Goal: Information Seeking & Learning: Check status

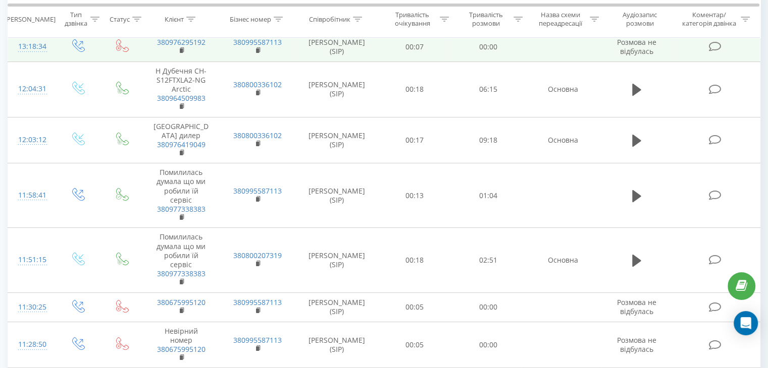
scroll to position [70, 0]
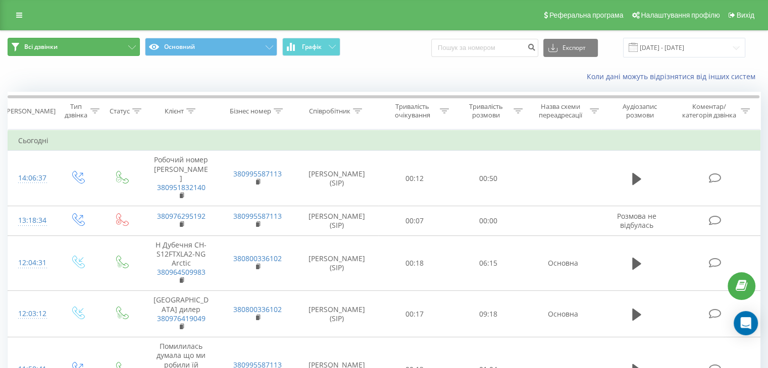
click at [81, 43] on button "Всі дзвінки" at bounding box center [74, 47] width 132 height 18
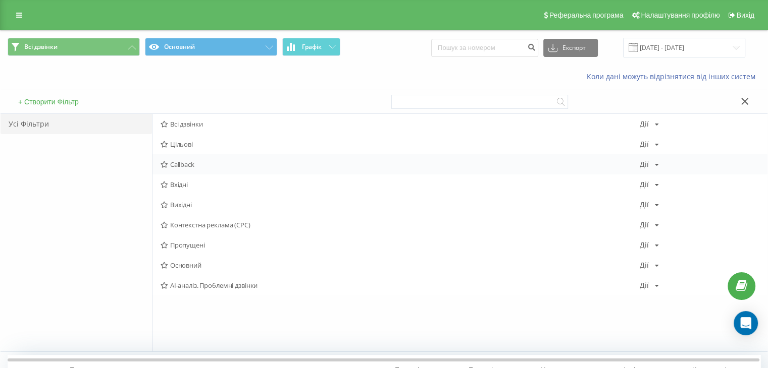
click at [185, 165] on span "Callback" at bounding box center [399, 164] width 479 height 7
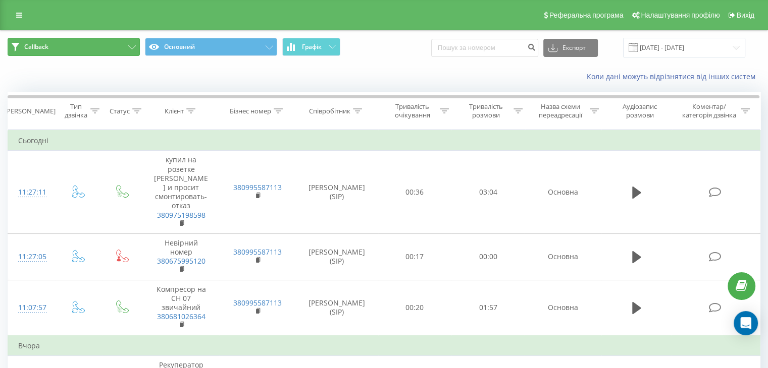
click at [100, 43] on button "Callback" at bounding box center [74, 47] width 132 height 18
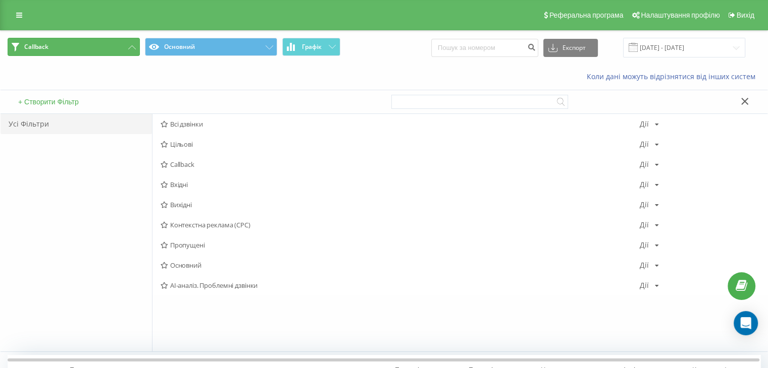
click at [90, 46] on button "Callback" at bounding box center [74, 47] width 132 height 18
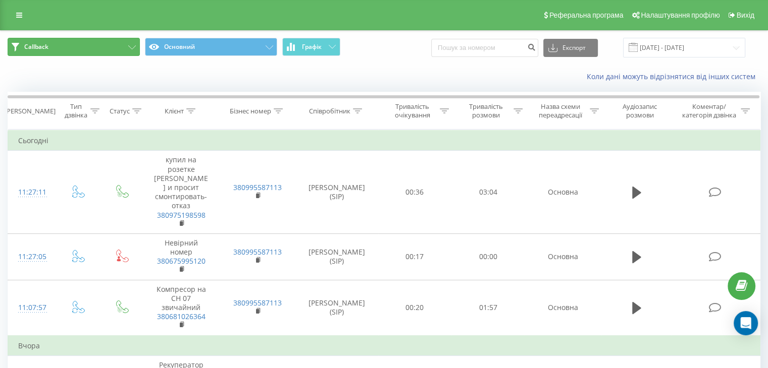
click at [127, 47] on button "Callback" at bounding box center [74, 47] width 132 height 18
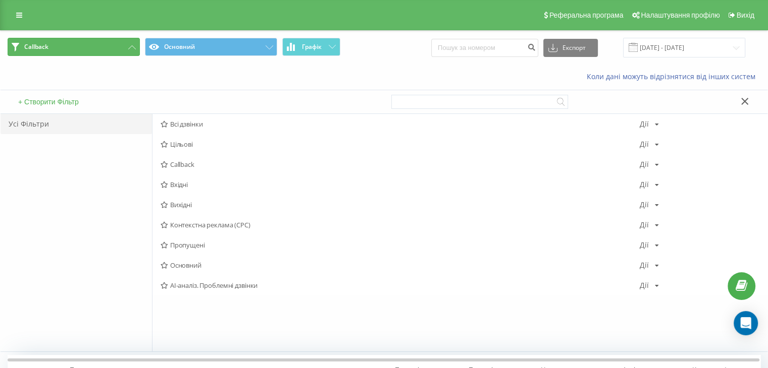
click at [62, 47] on button "Callback" at bounding box center [74, 47] width 132 height 18
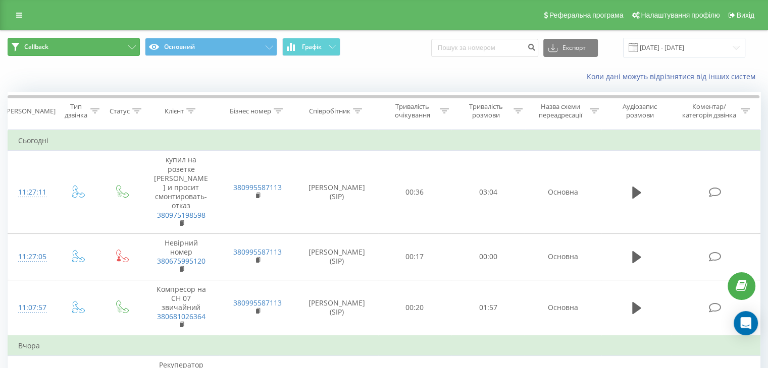
click at [121, 47] on button "Callback" at bounding box center [74, 47] width 132 height 18
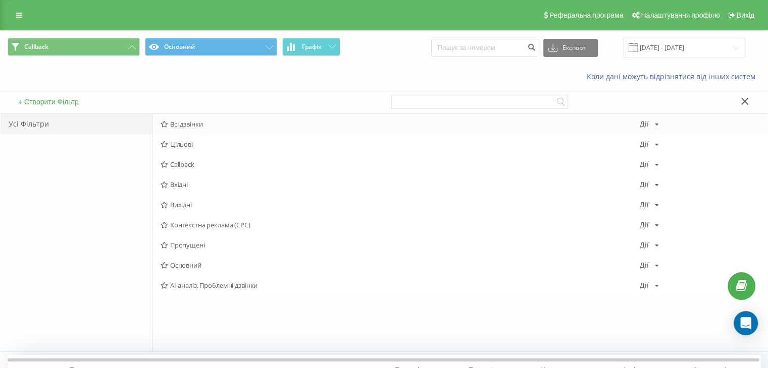
click at [187, 126] on span "Всі дзвінки" at bounding box center [399, 124] width 479 height 7
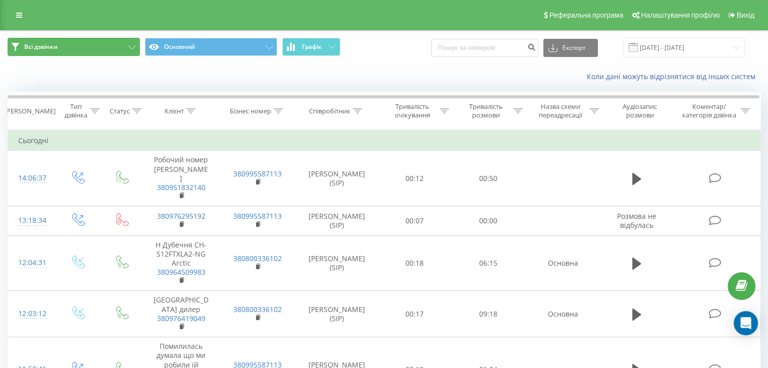
click at [125, 45] on button "Всі дзвінки" at bounding box center [74, 47] width 132 height 18
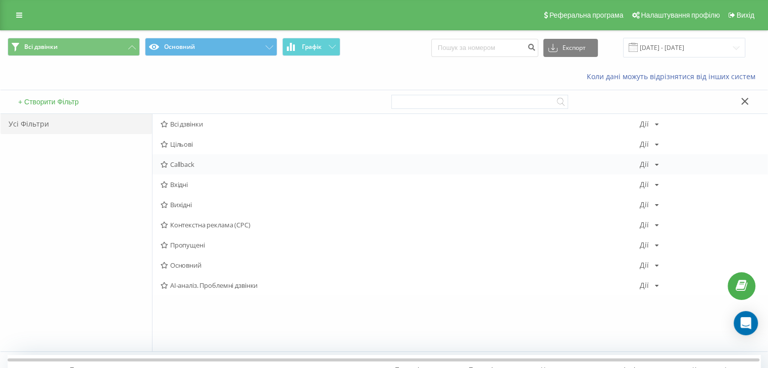
click at [188, 164] on span "Callback" at bounding box center [399, 164] width 479 height 7
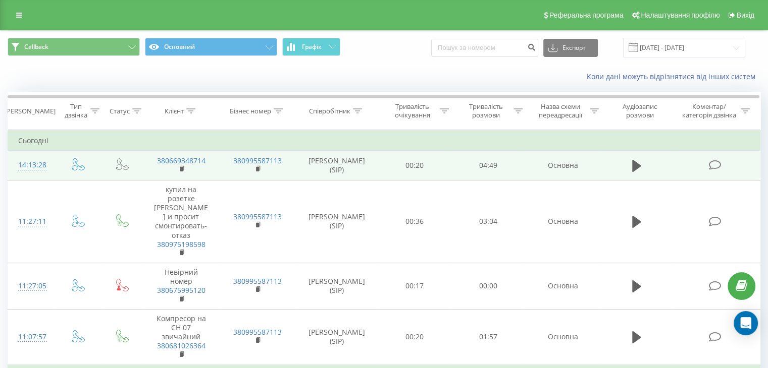
click at [719, 164] on icon at bounding box center [714, 165] width 13 height 11
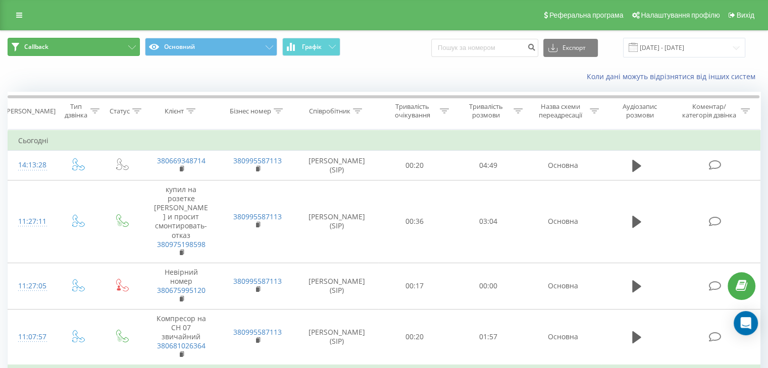
click at [132, 50] on button "Callback" at bounding box center [74, 47] width 132 height 18
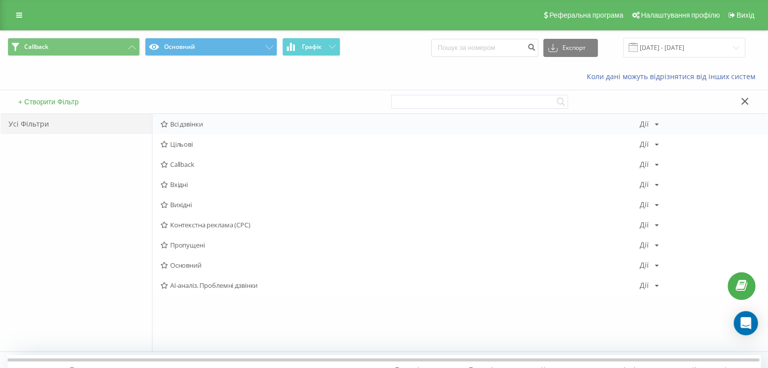
click at [187, 125] on span "Всі дзвінки" at bounding box center [399, 124] width 479 height 7
